Goal: Information Seeking & Learning: Learn about a topic

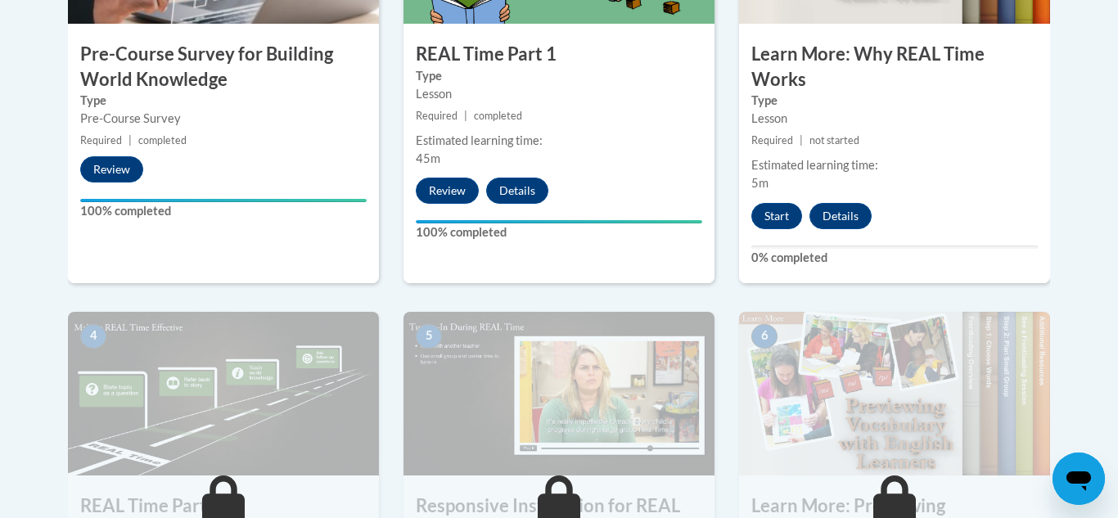
scroll to position [701, 0]
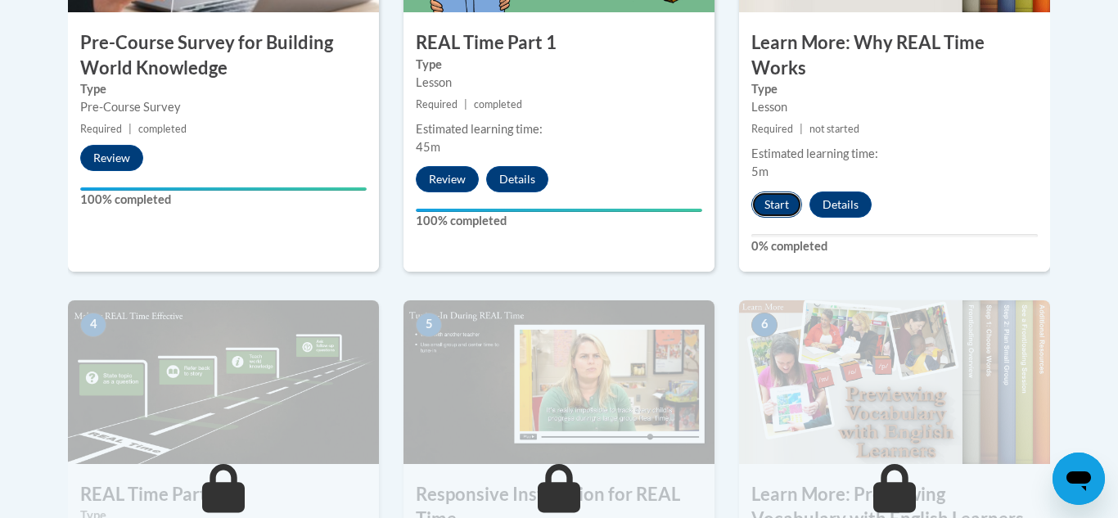
click at [773, 209] on button "Start" at bounding box center [776, 205] width 51 height 26
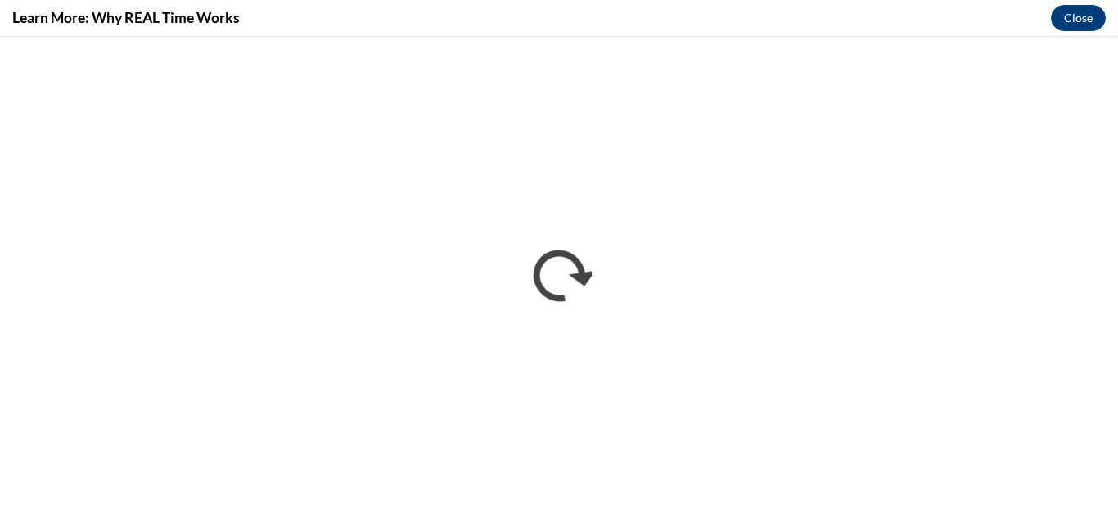
scroll to position [0, 0]
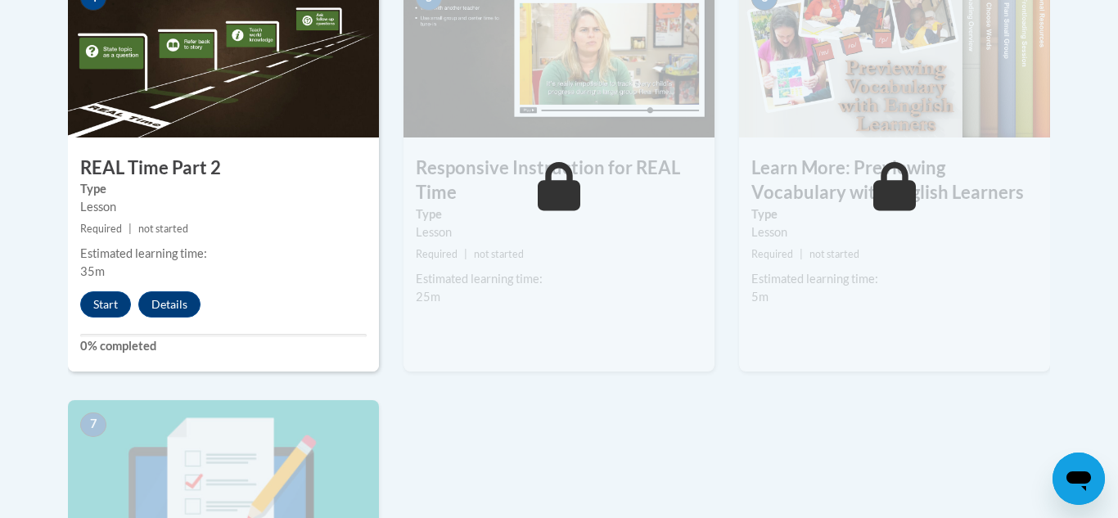
scroll to position [1035, 0]
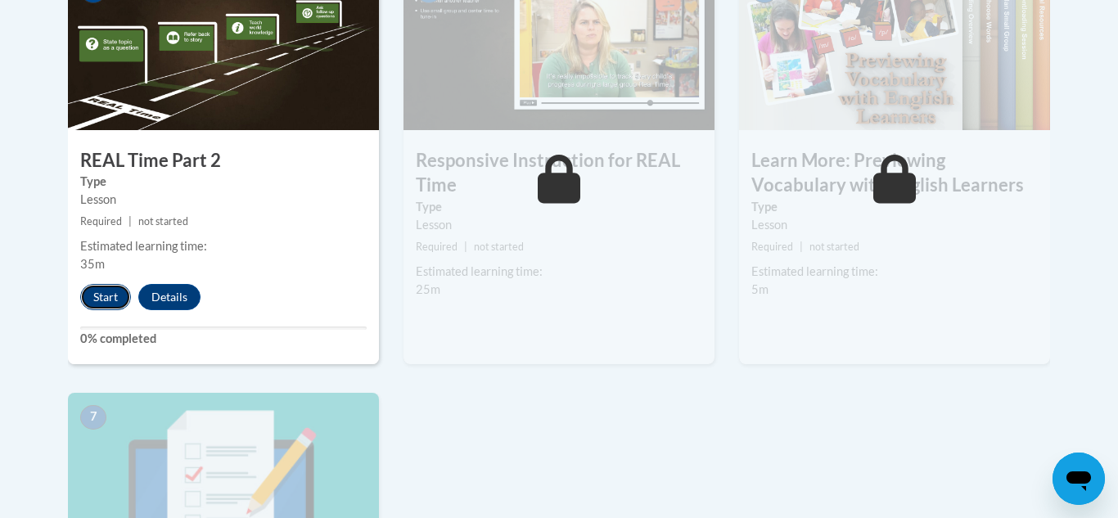
click at [112, 302] on button "Start" at bounding box center [105, 297] width 51 height 26
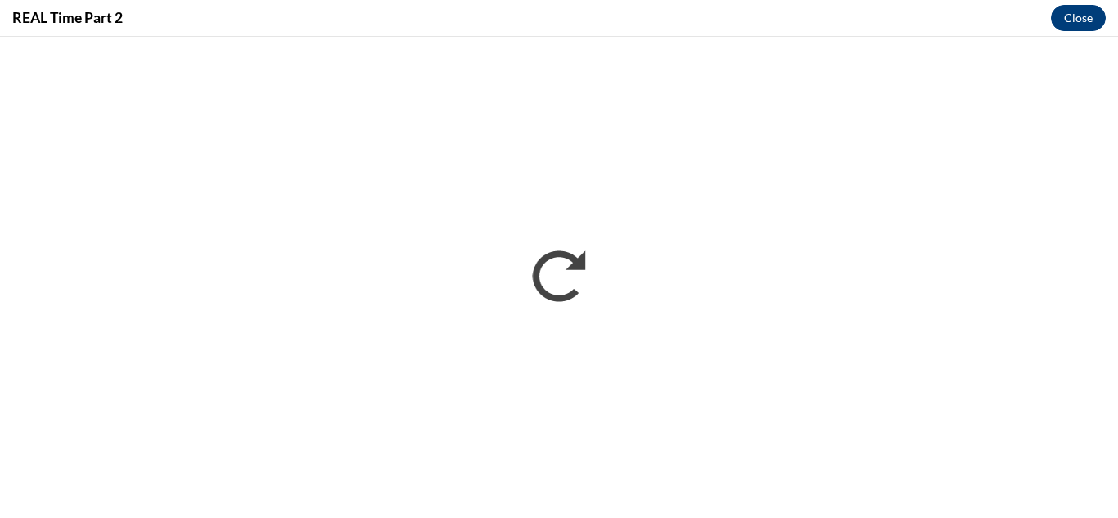
scroll to position [0, 0]
